Goal: Navigation & Orientation: Find specific page/section

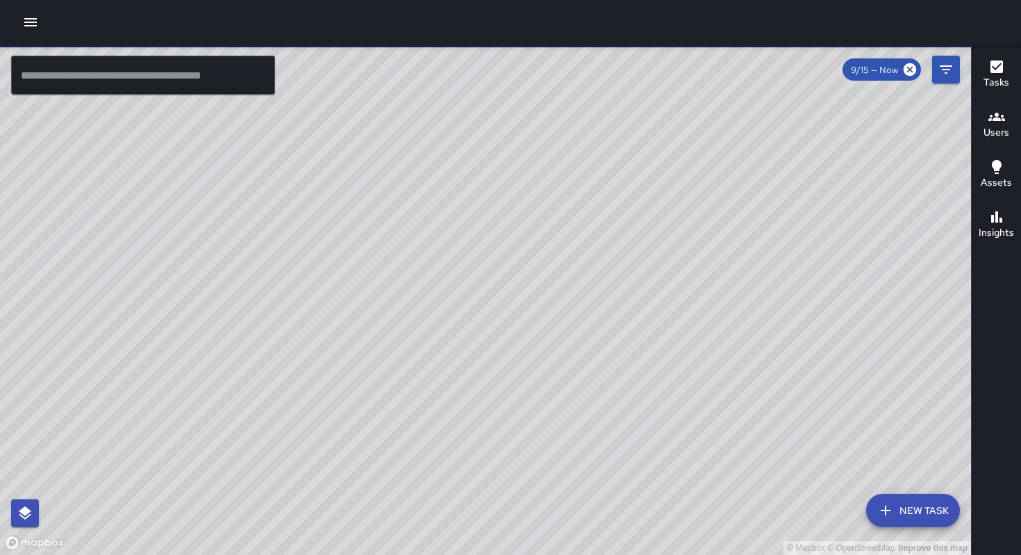
click at [1003, 114] on icon "button" at bounding box center [997, 116] width 17 height 17
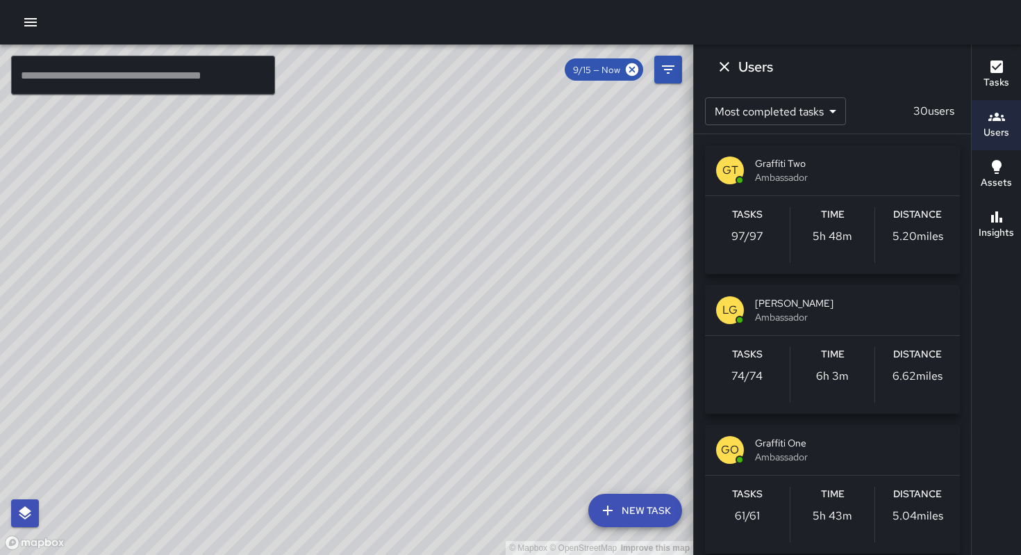
click at [30, 24] on icon "button" at bounding box center [30, 22] width 17 height 17
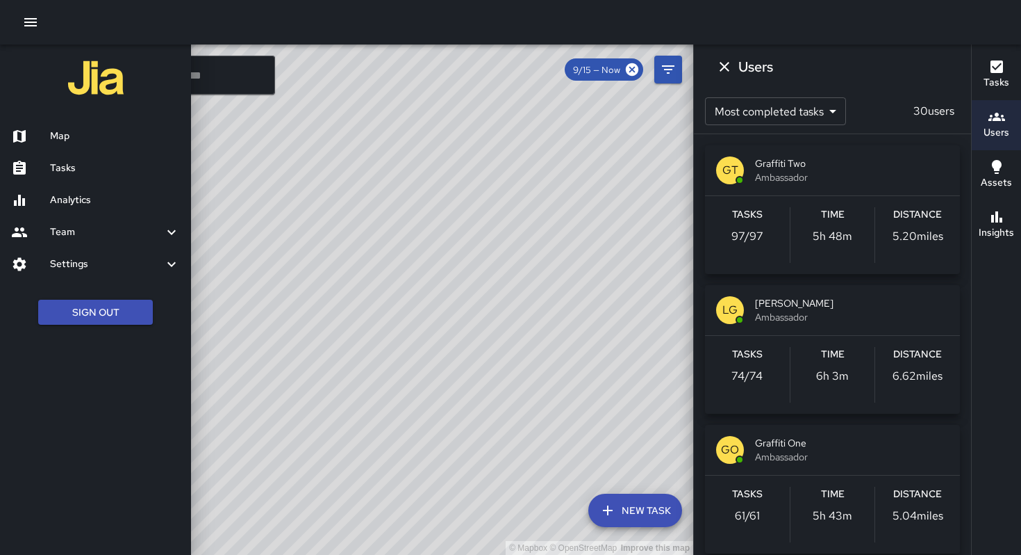
click at [76, 263] on h6 "Settings" at bounding box center [106, 263] width 113 height 15
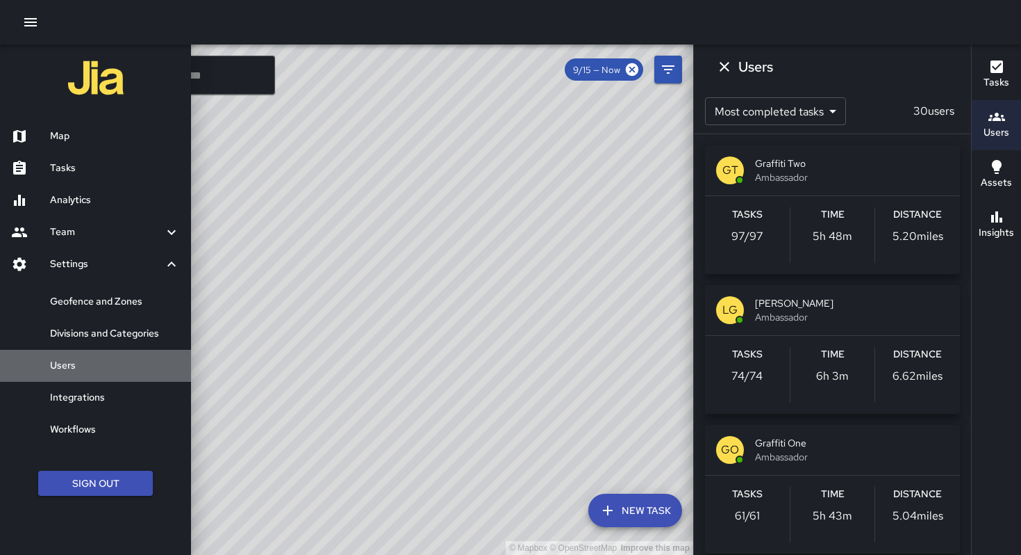
click at [85, 367] on h6 "Users" at bounding box center [115, 365] width 130 height 15
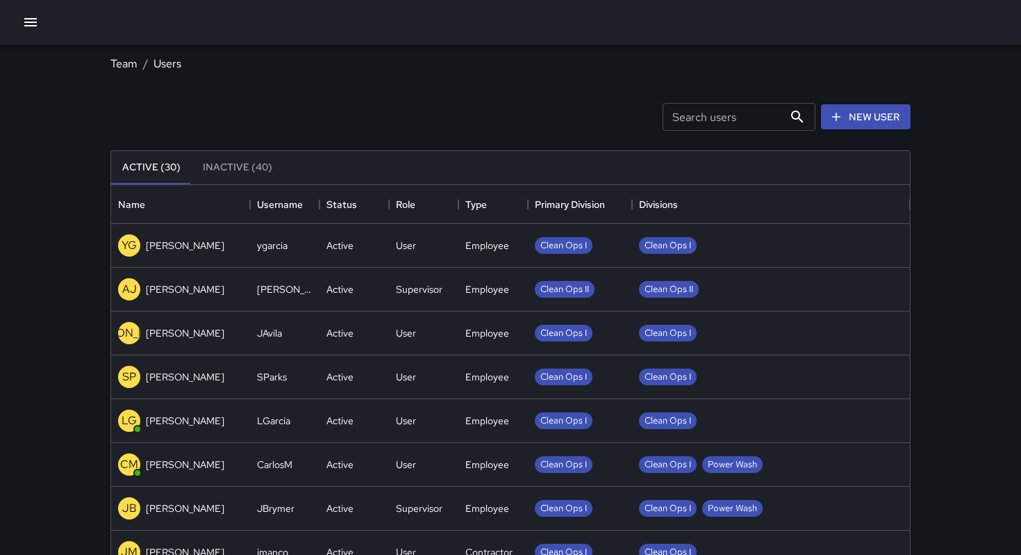
click at [131, 63] on link "Team" at bounding box center [123, 63] width 27 height 15
click at [178, 64] on link "Users" at bounding box center [168, 63] width 28 height 15
click at [222, 165] on button "Inactive (40)" at bounding box center [238, 167] width 92 height 33
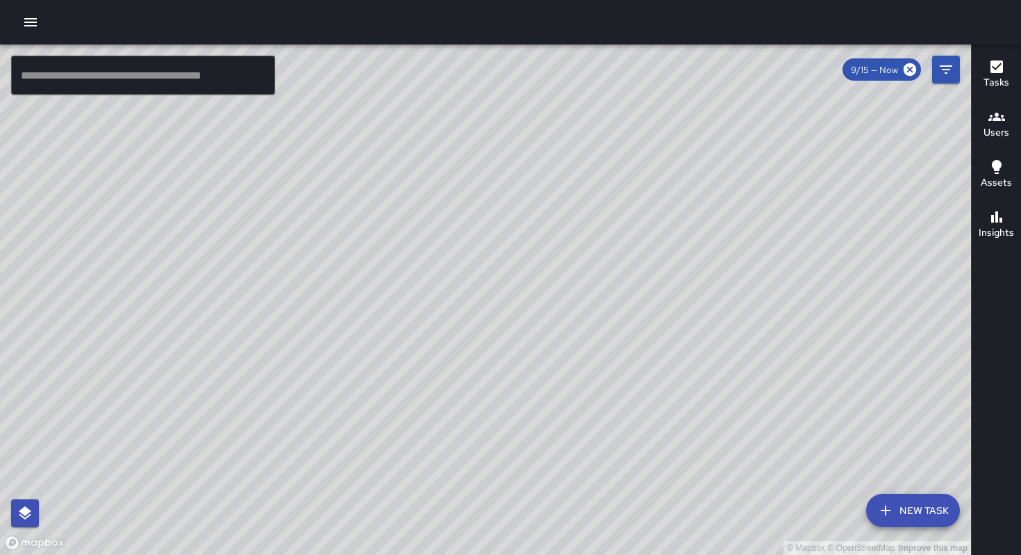
click at [31, 15] on icon "button" at bounding box center [30, 22] width 17 height 17
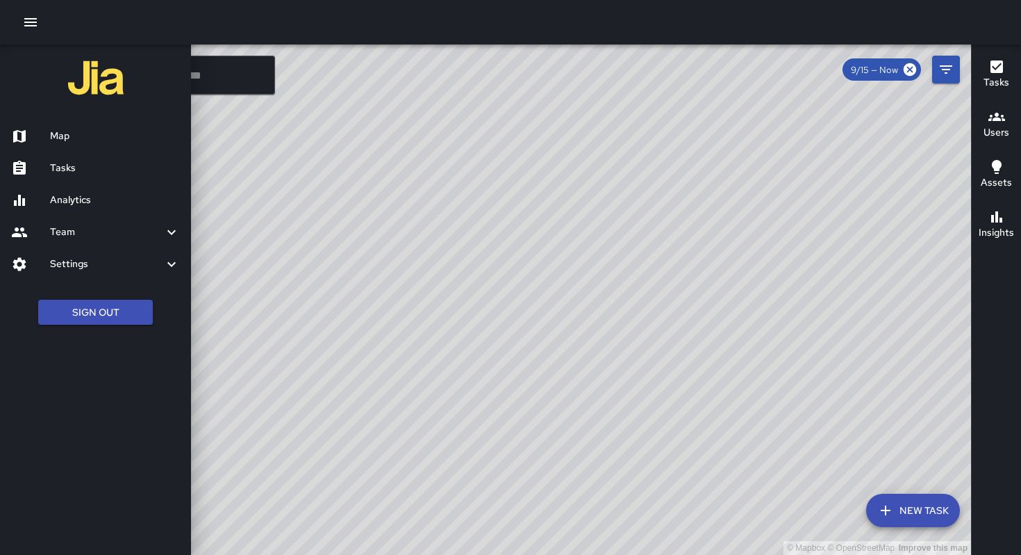
click at [172, 241] on div "Team" at bounding box center [95, 232] width 191 height 32
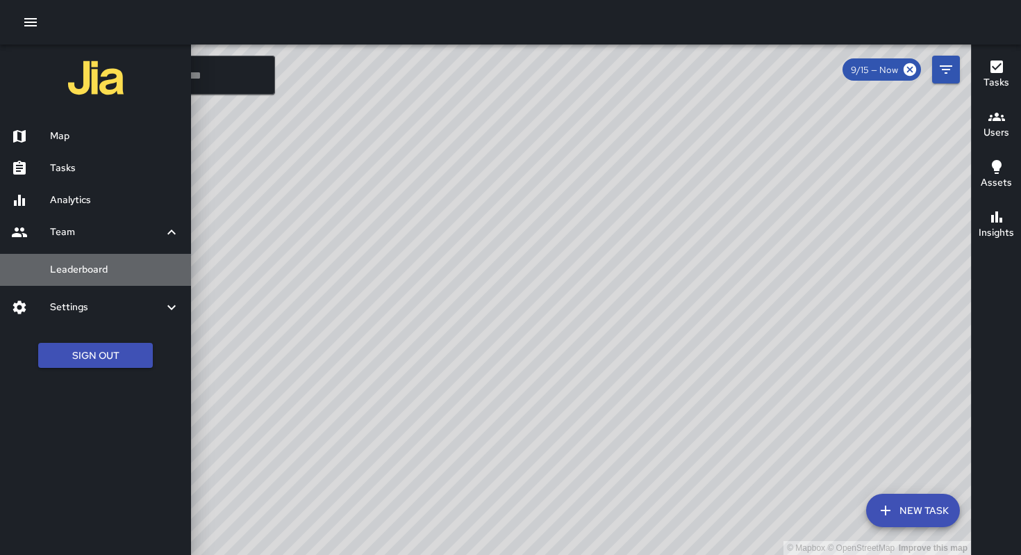
click at [120, 265] on h6 "Leaderboard" at bounding box center [115, 269] width 130 height 15
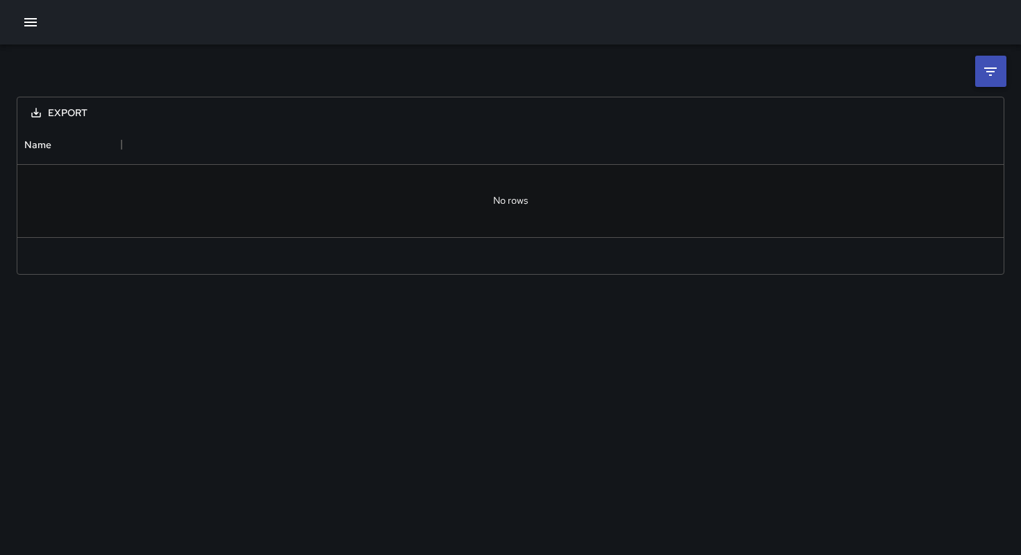
scroll to position [111, 987]
click at [994, 72] on icon at bounding box center [991, 71] width 17 height 17
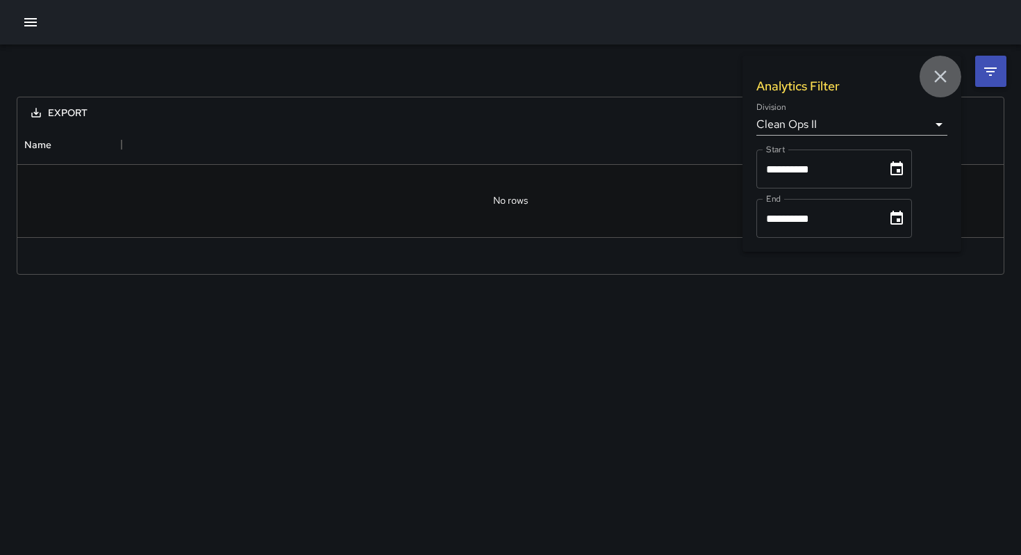
click at [936, 69] on icon "button" at bounding box center [940, 76] width 21 height 21
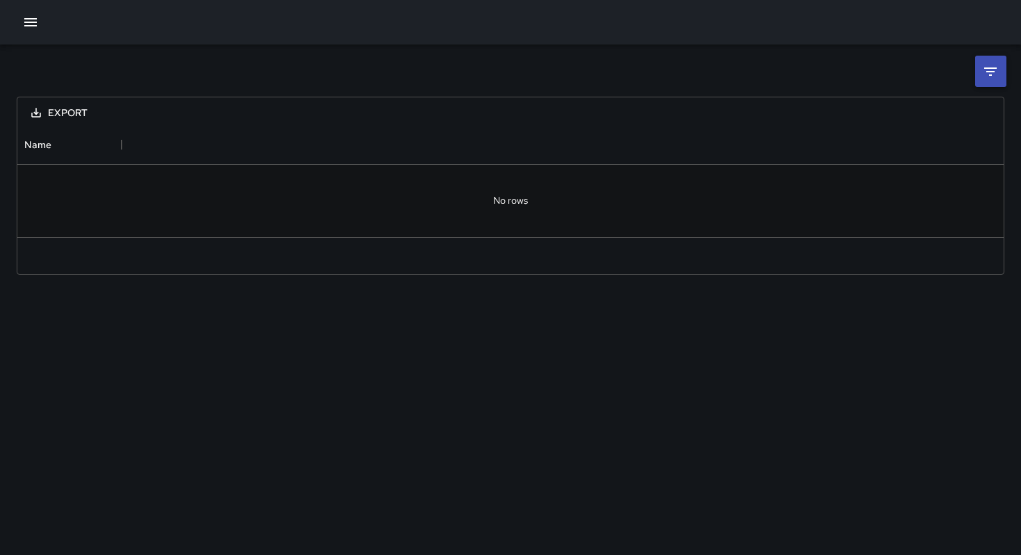
click at [28, 23] on icon "button" at bounding box center [30, 22] width 17 height 17
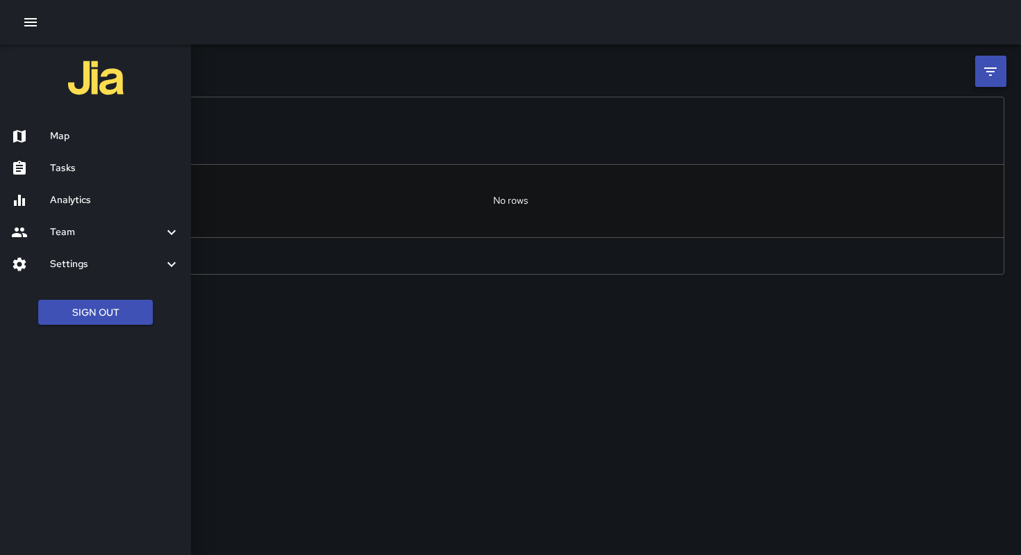
click at [60, 135] on h6 "Map" at bounding box center [115, 136] width 130 height 15
